Goal: Information Seeking & Learning: Learn about a topic

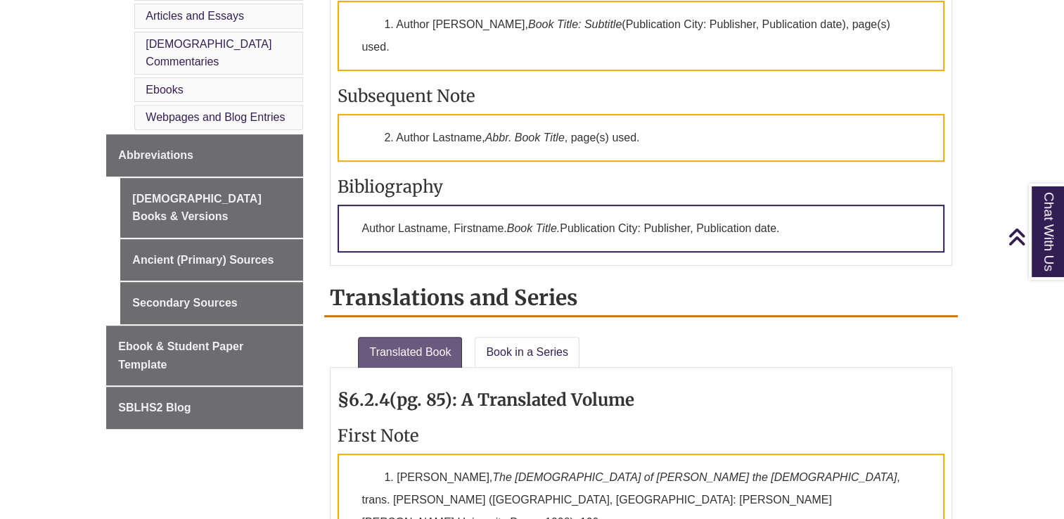
scroll to position [757, 0]
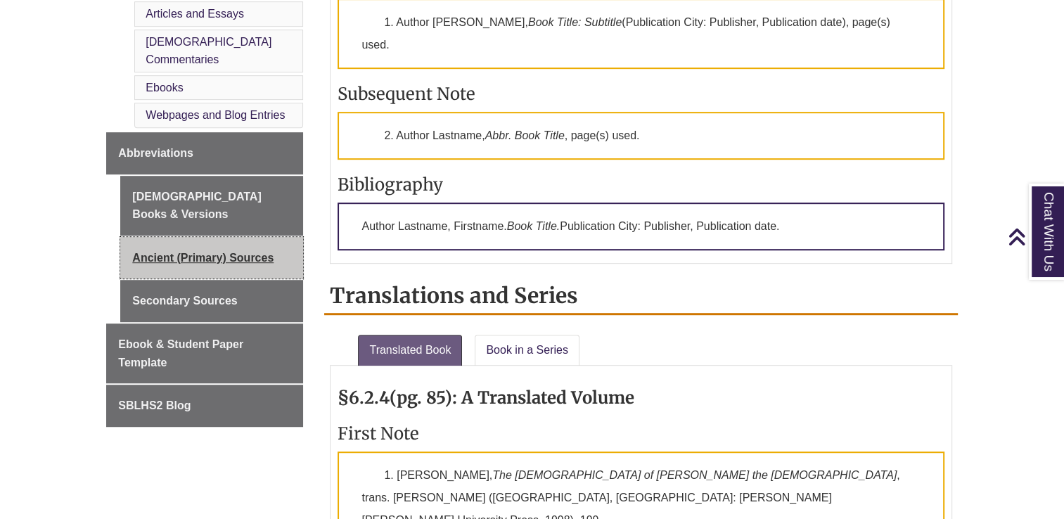
click at [147, 237] on link "Ancient (Primary) Sources" at bounding box center [211, 258] width 183 height 42
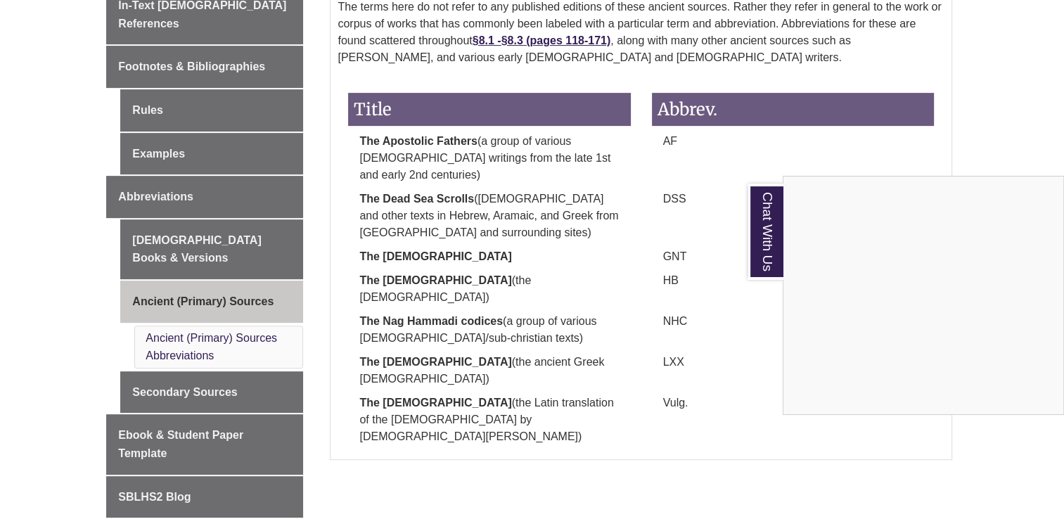
scroll to position [515, 0]
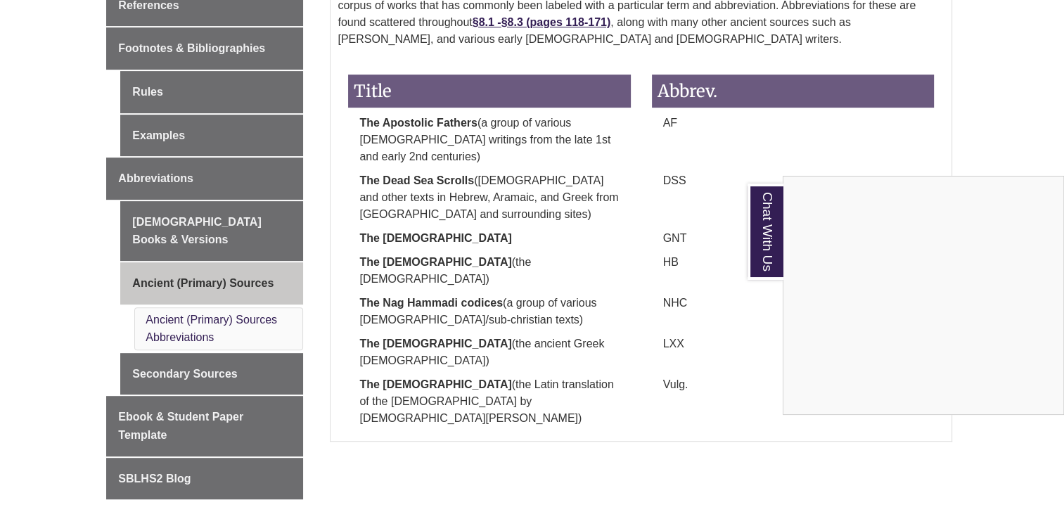
click at [963, 137] on div "Ancient (Primary) Sources Abbreviations Special Terms Published Editions The te…" at bounding box center [641, 168] width 654 height 576
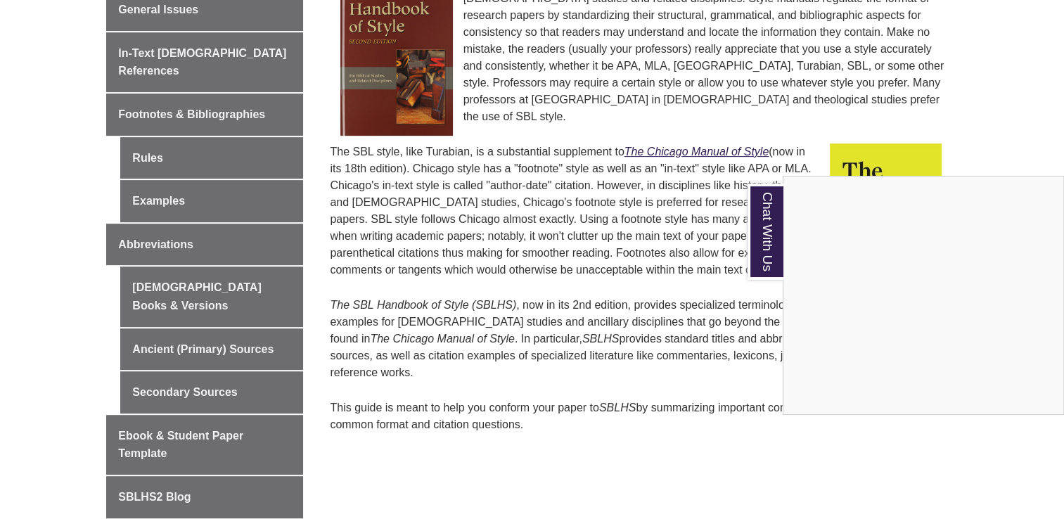
scroll to position [477, 0]
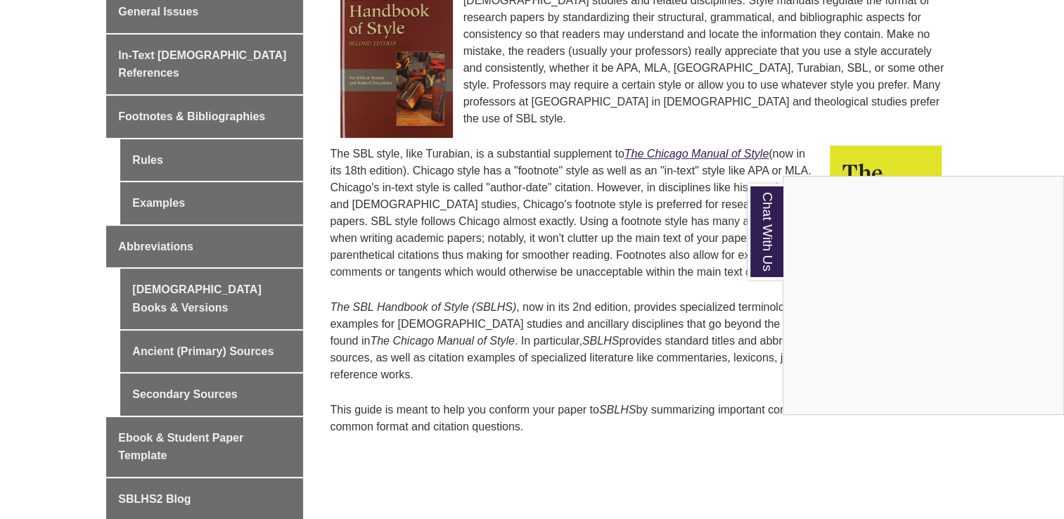
click at [155, 186] on div "Chat With Us" at bounding box center [532, 259] width 1064 height 519
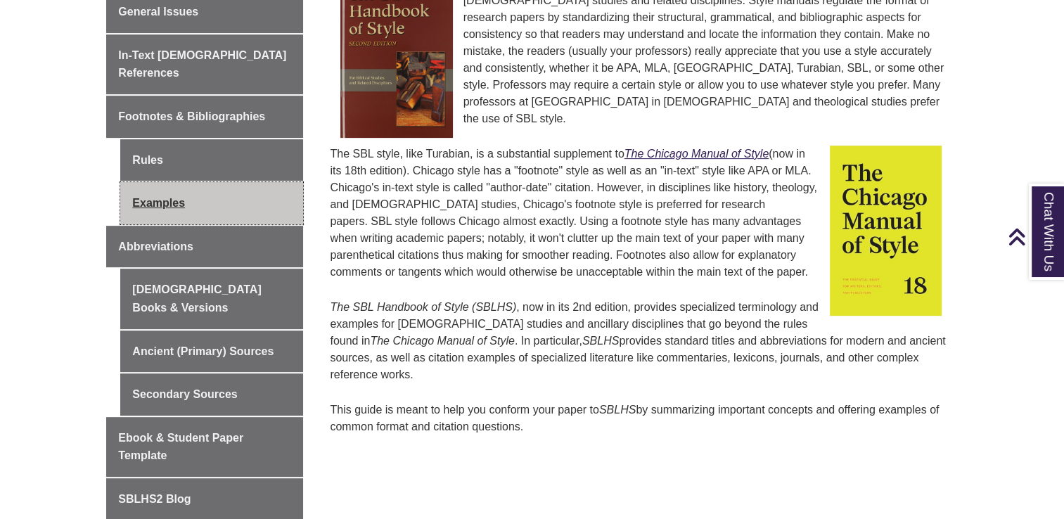
click at [154, 183] on link "Examples" at bounding box center [211, 203] width 183 height 42
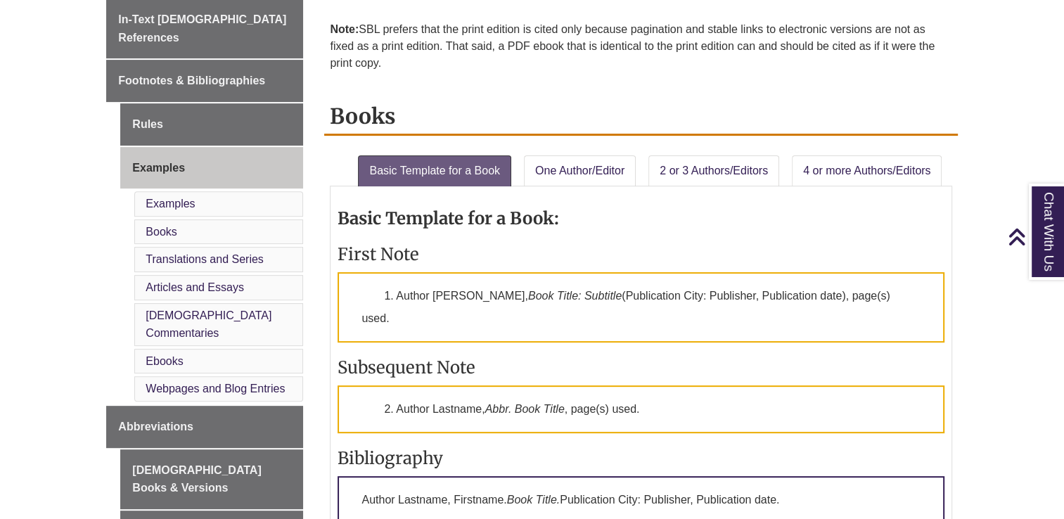
scroll to position [487, 0]
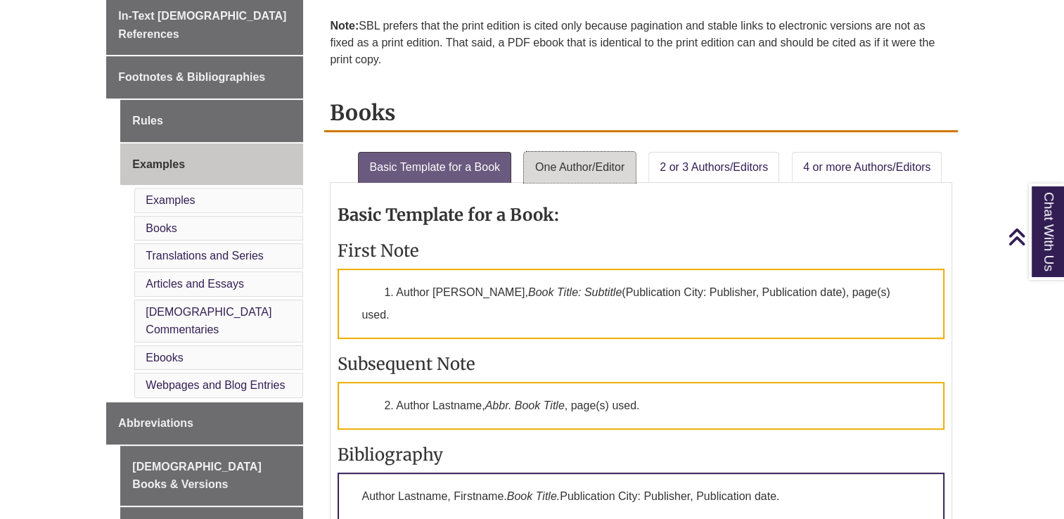
click at [543, 177] on link "One Author/Editor" at bounding box center [580, 167] width 112 height 31
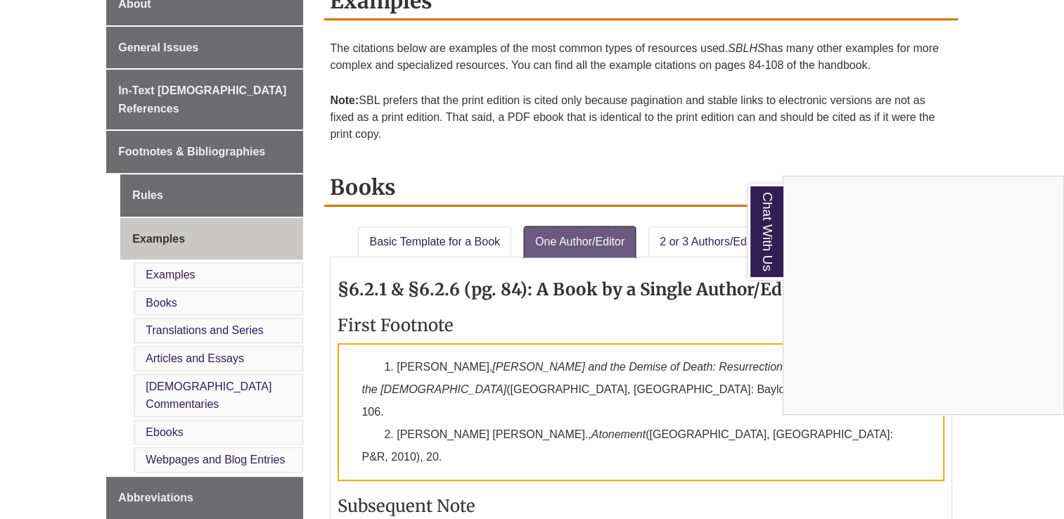
scroll to position [392, 0]
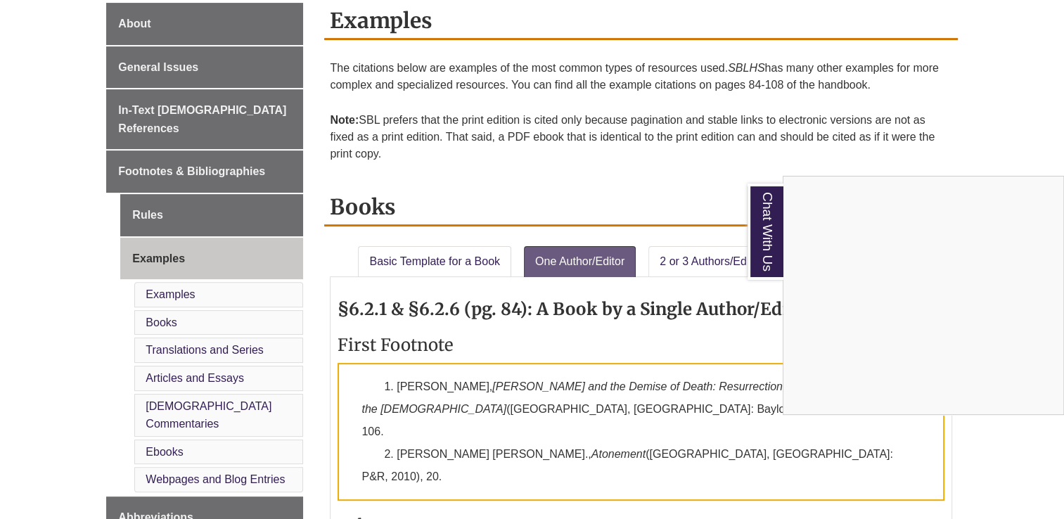
click at [208, 148] on div "Chat With Us" at bounding box center [532, 259] width 1064 height 519
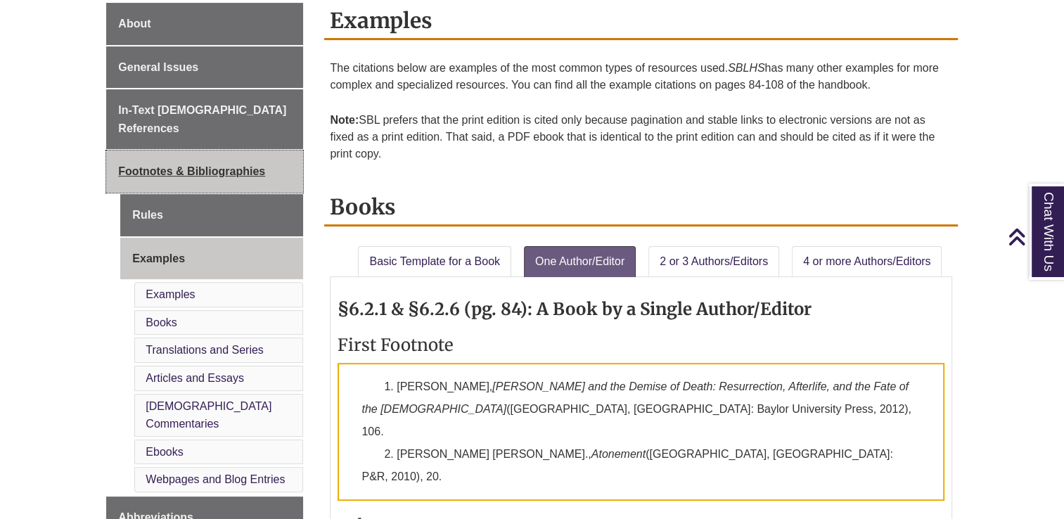
click at [209, 165] on span "Footnotes & Bibliographies" at bounding box center [191, 171] width 147 height 12
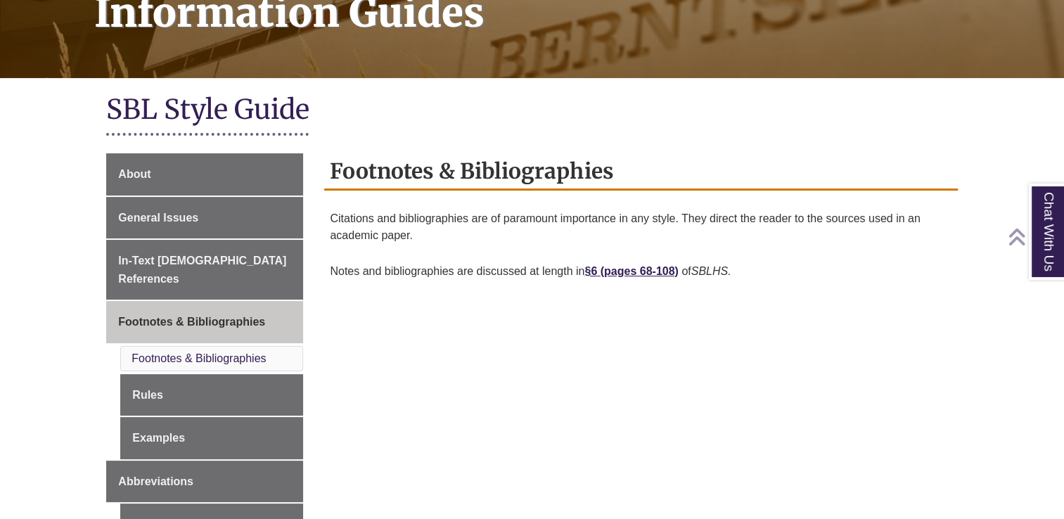
scroll to position [253, 0]
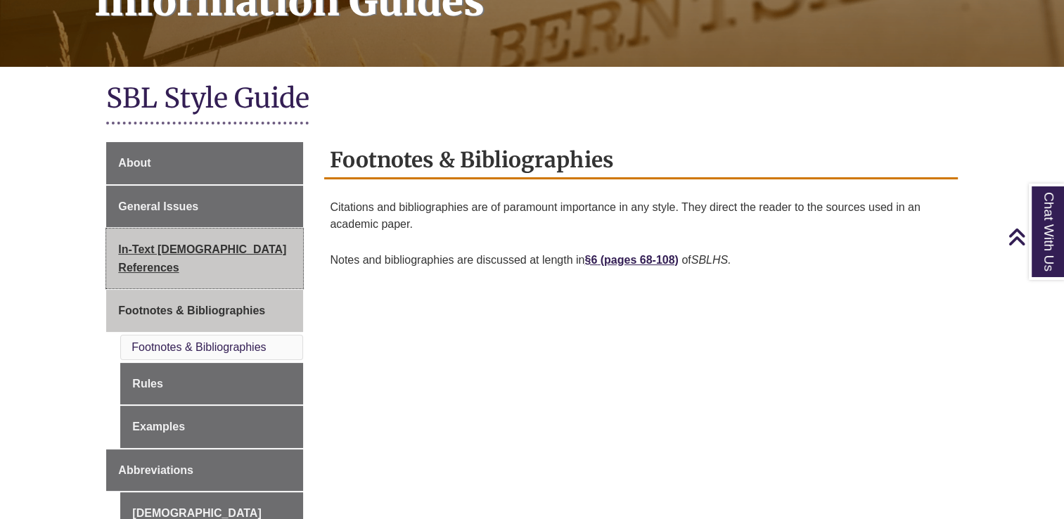
click at [222, 249] on span "In-Text [DEMOGRAPHIC_DATA] References" at bounding box center [202, 258] width 168 height 30
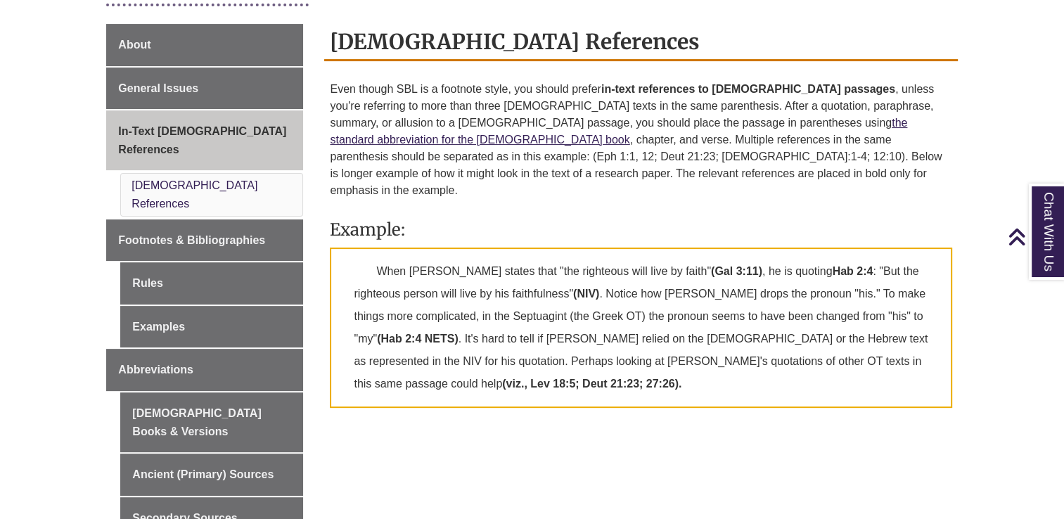
scroll to position [375, 0]
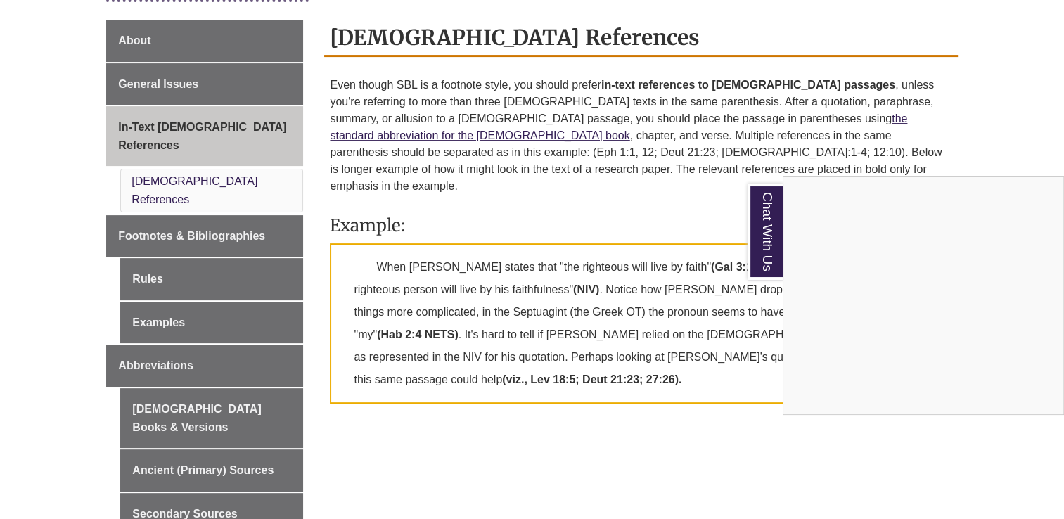
click at [259, 204] on div "Chat With Us" at bounding box center [532, 259] width 1064 height 519
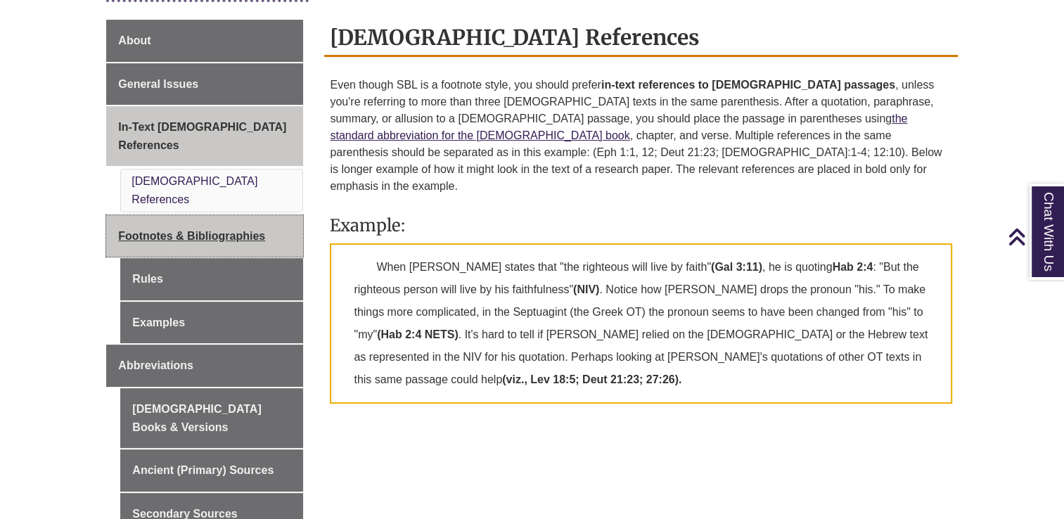
click at [269, 215] on link "Footnotes & Bibliographies" at bounding box center [204, 236] width 197 height 42
